Goal: Task Accomplishment & Management: Use online tool/utility

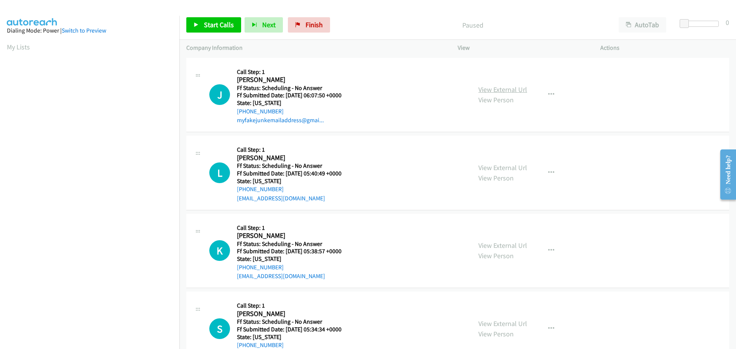
click at [485, 89] on link "View External Url" at bounding box center [503, 89] width 49 height 9
click at [487, 163] on link "View External Url" at bounding box center [503, 167] width 49 height 9
click at [508, 248] on link "View External Url" at bounding box center [503, 245] width 49 height 9
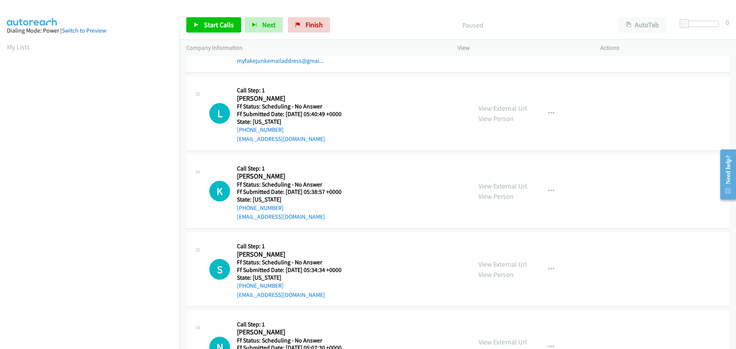
scroll to position [77, 0]
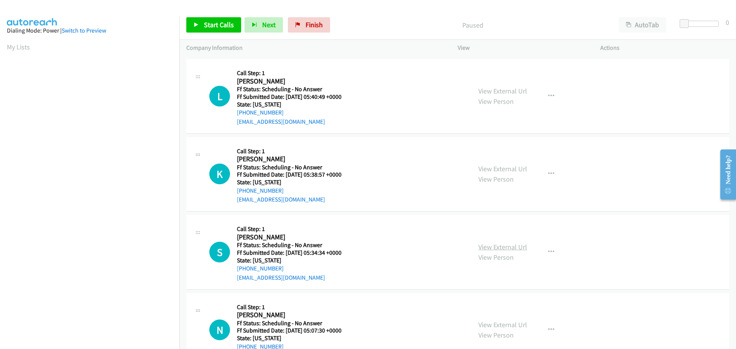
click at [489, 246] on link "View External Url" at bounding box center [503, 247] width 49 height 9
click at [487, 326] on link "View External Url" at bounding box center [503, 325] width 49 height 9
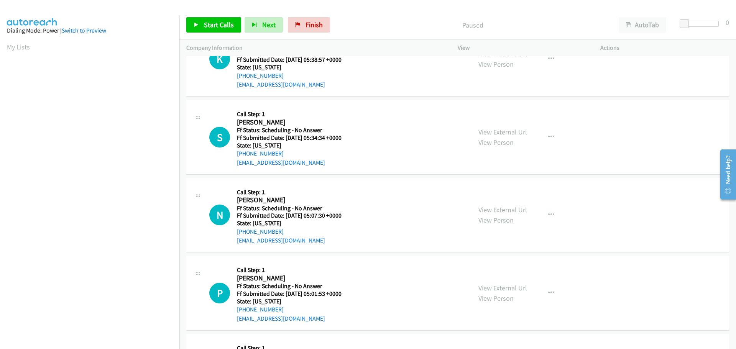
scroll to position [230, 0]
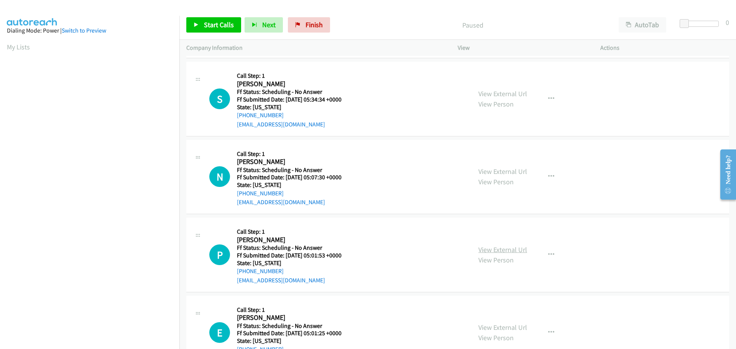
click at [520, 248] on link "View External Url" at bounding box center [503, 249] width 49 height 9
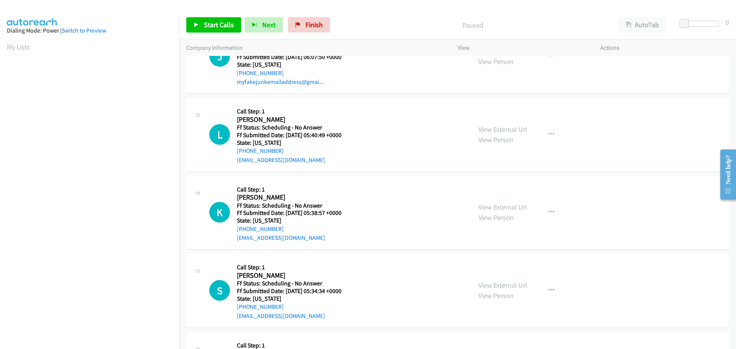
scroll to position [0, 0]
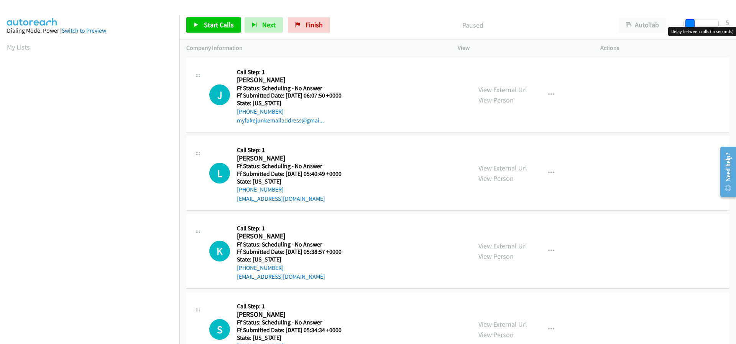
drag, startPoint x: 684, startPoint y: 20, endPoint x: 689, endPoint y: 25, distance: 6.8
click at [689, 25] on span at bounding box center [690, 23] width 9 height 9
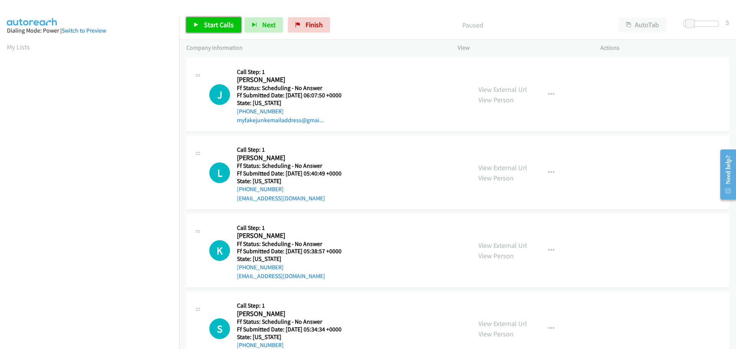
click at [209, 28] on span "Start Calls" at bounding box center [219, 24] width 30 height 9
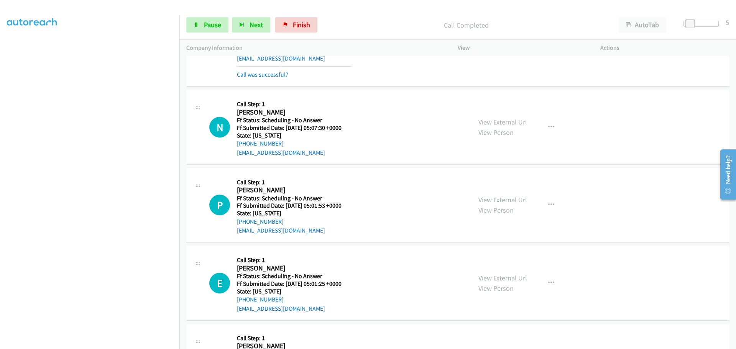
scroll to position [81, 0]
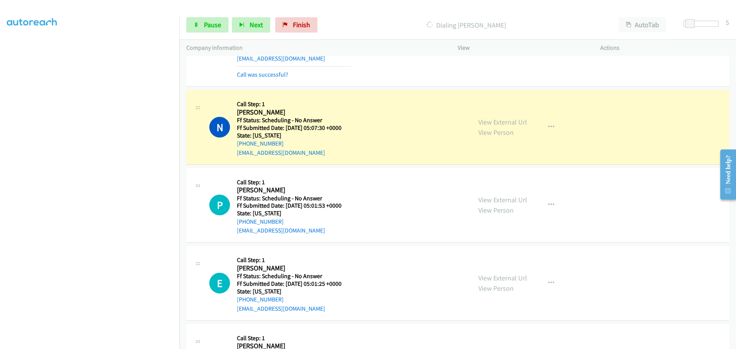
click at [49, 344] on section at bounding box center [90, 167] width 166 height 367
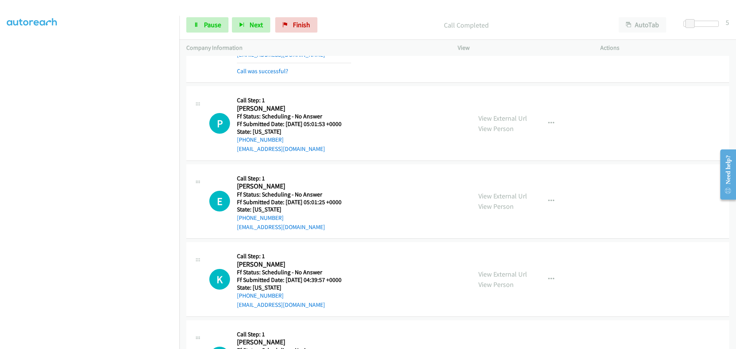
scroll to position [460, 0]
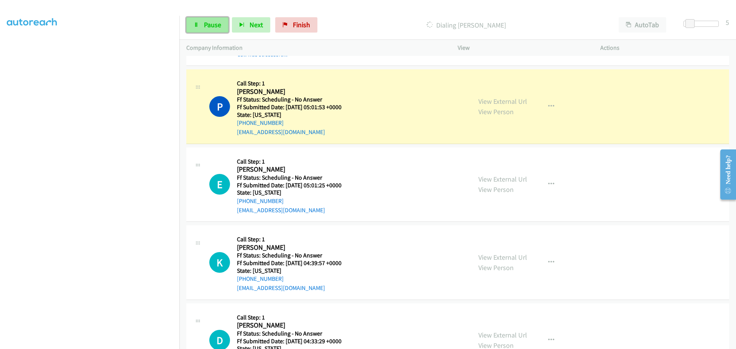
click at [198, 27] on icon at bounding box center [196, 25] width 5 height 5
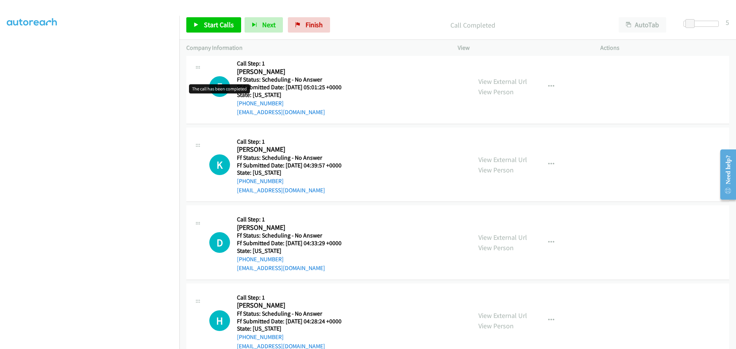
scroll to position [575, 0]
click at [508, 81] on link "View External Url" at bounding box center [503, 80] width 49 height 9
click at [515, 157] on link "View External Url" at bounding box center [503, 159] width 49 height 9
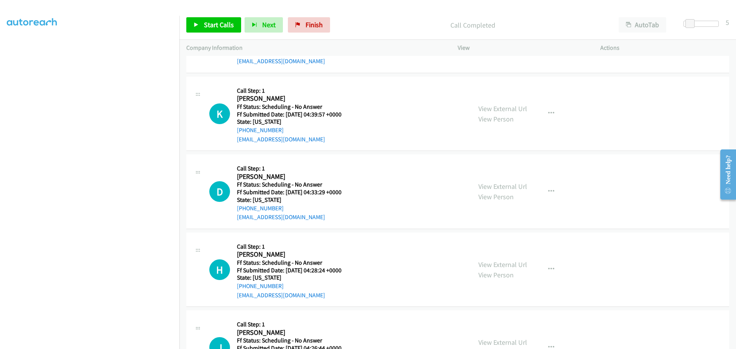
scroll to position [652, 0]
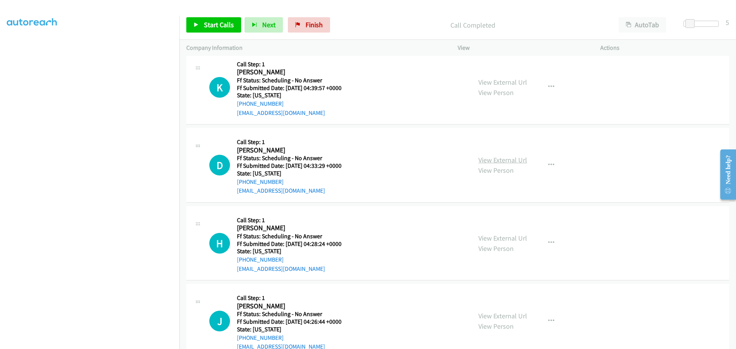
click at [495, 158] on link "View External Url" at bounding box center [503, 160] width 49 height 9
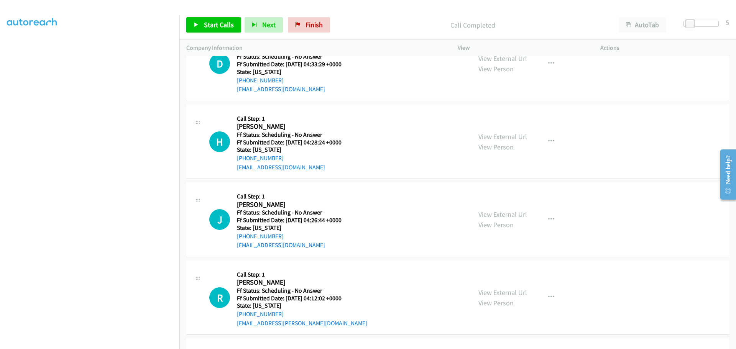
scroll to position [767, 0]
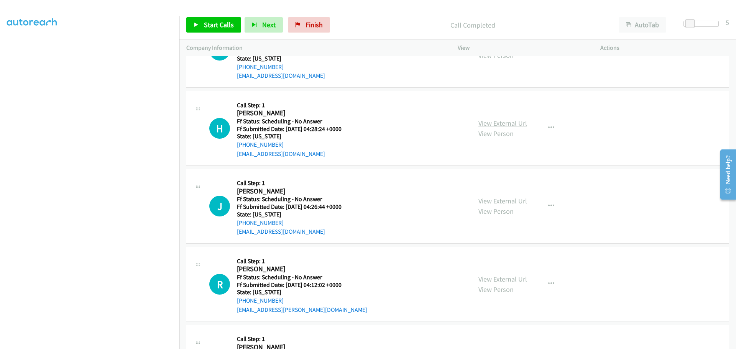
click at [500, 125] on link "View External Url" at bounding box center [503, 123] width 49 height 9
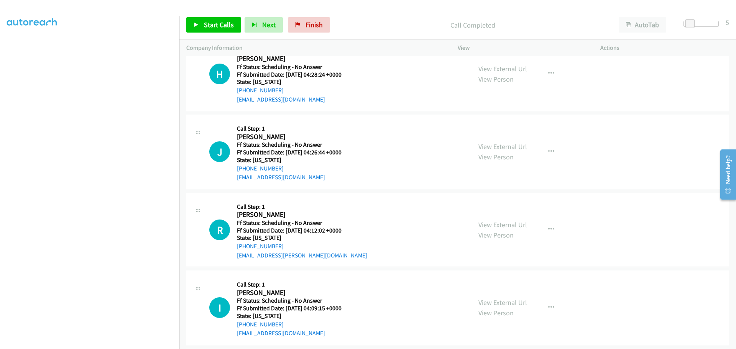
scroll to position [844, 0]
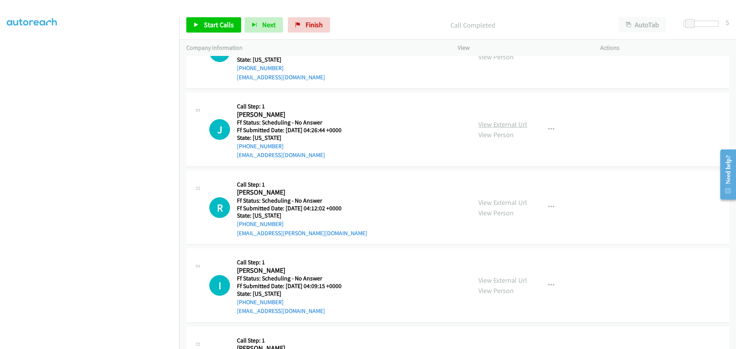
click at [508, 123] on link "View External Url" at bounding box center [503, 124] width 49 height 9
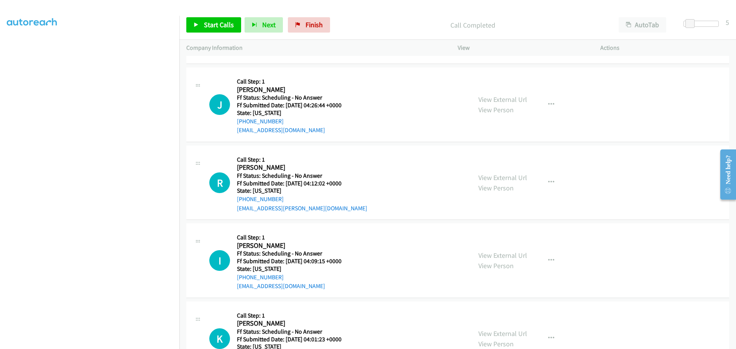
scroll to position [882, 0]
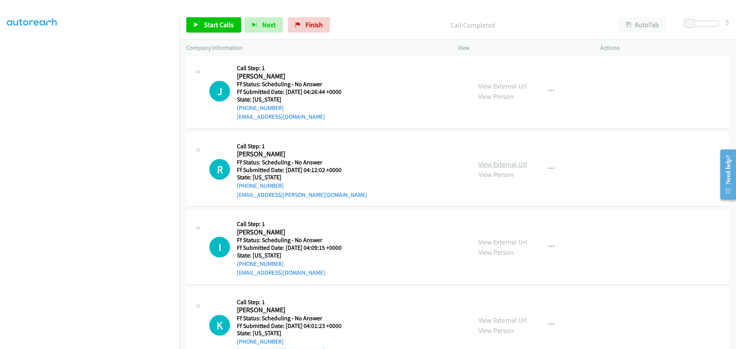
click at [495, 161] on link "View External Url" at bounding box center [503, 164] width 49 height 9
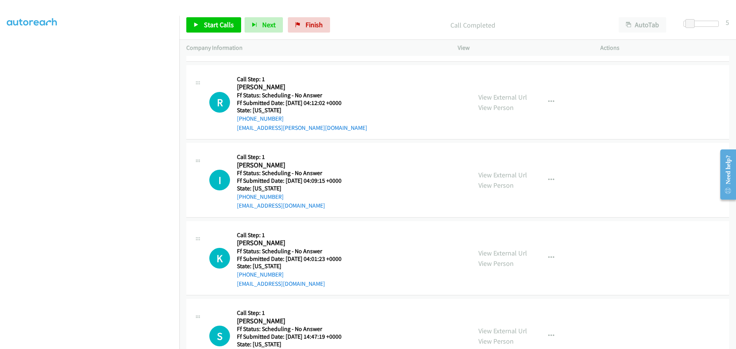
scroll to position [959, 0]
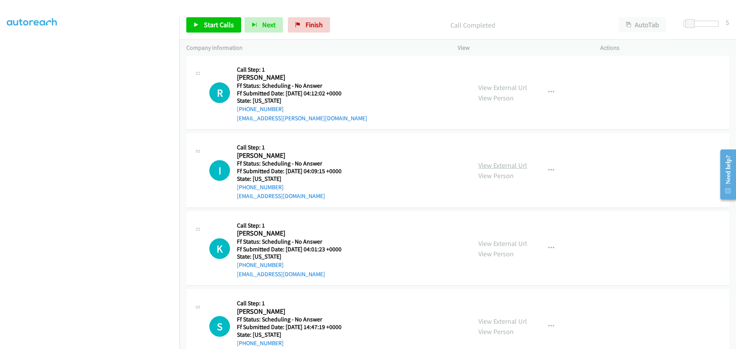
click at [479, 167] on link "View External Url" at bounding box center [503, 165] width 49 height 9
click at [222, 26] on span "Start Calls" at bounding box center [219, 24] width 30 height 9
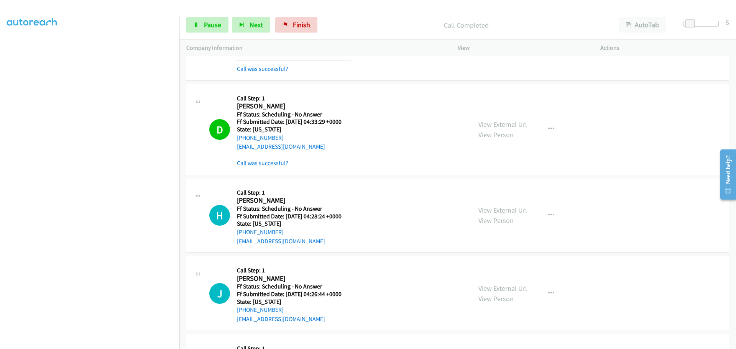
scroll to position [767, 0]
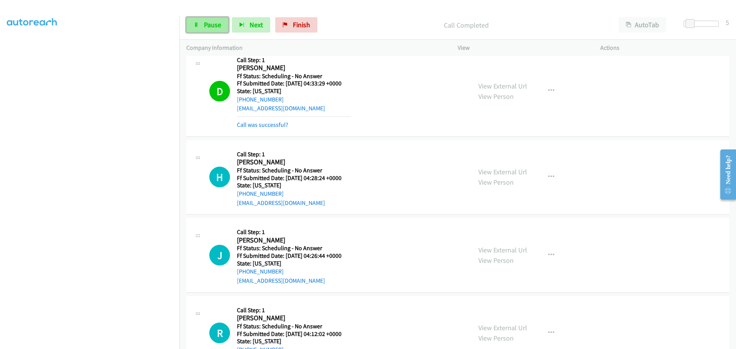
click at [201, 22] on link "Pause" at bounding box center [207, 24] width 42 height 15
click at [201, 22] on link "Start Calls" at bounding box center [213, 24] width 55 height 15
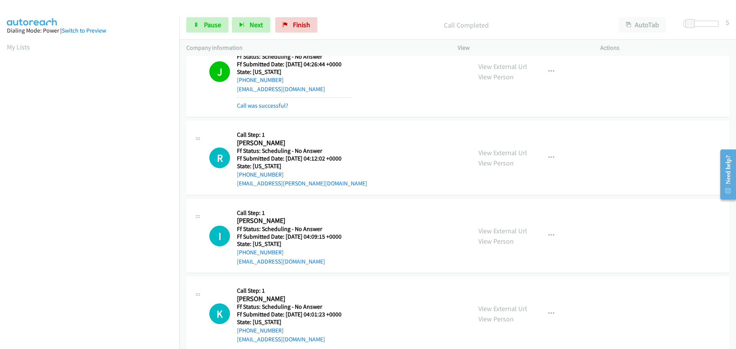
scroll to position [81, 0]
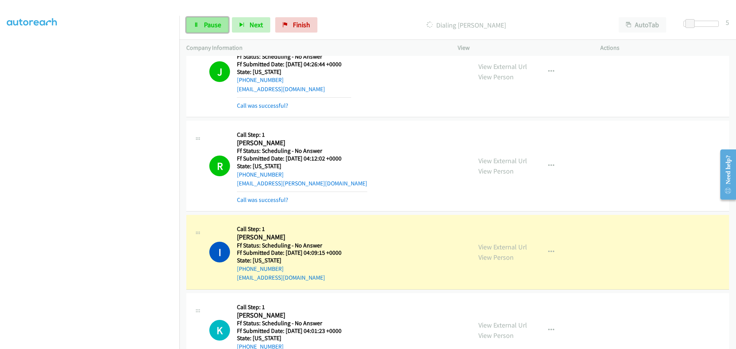
click at [201, 26] on link "Pause" at bounding box center [207, 24] width 42 height 15
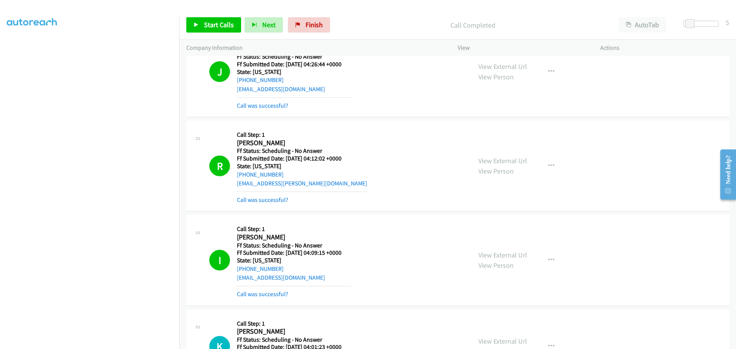
click at [370, 255] on div "I Callback Scheduled Call Step: 1 Irvin Angulo America/Denver Ff Status: Schedu…" at bounding box center [336, 260] width 255 height 77
